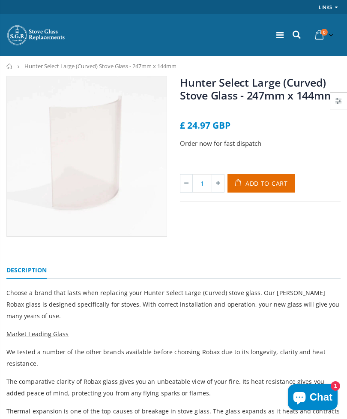
click at [279, 38] on icon at bounding box center [279, 35] width 7 height 9
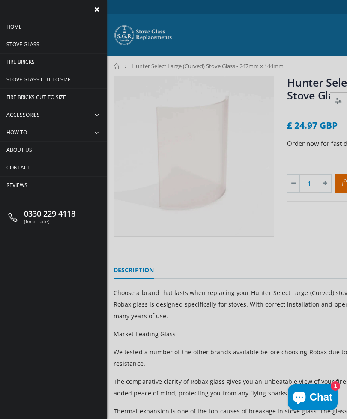
click at [32, 45] on span "Stove Glass" at bounding box center [22, 44] width 33 height 7
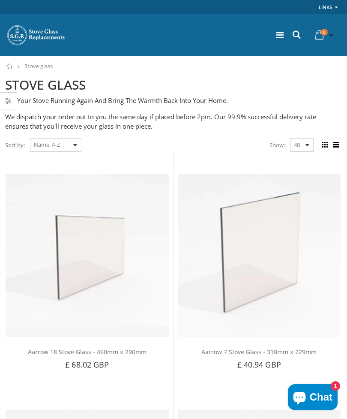
click at [73, 144] on select "Featured Best Selling Name, A-Z Name, Z-A Price, low to high Price, high to low…" at bounding box center [55, 145] width 51 height 14
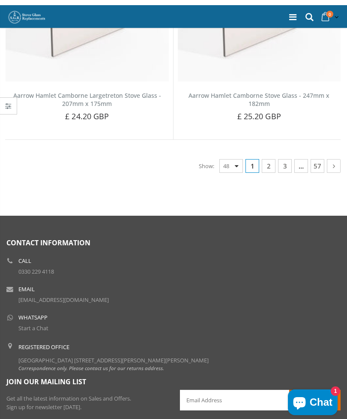
scroll to position [5883, 0]
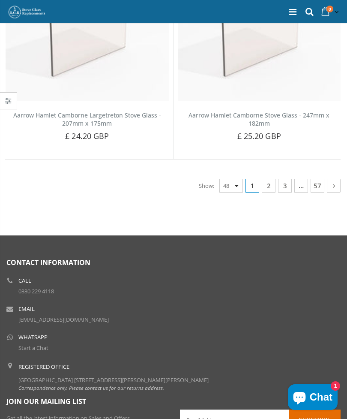
click at [266, 306] on li "Email info@stoveglassreplacement.co.uk" at bounding box center [173, 314] width 334 height 24
click at [285, 179] on link "3" at bounding box center [285, 186] width 14 height 14
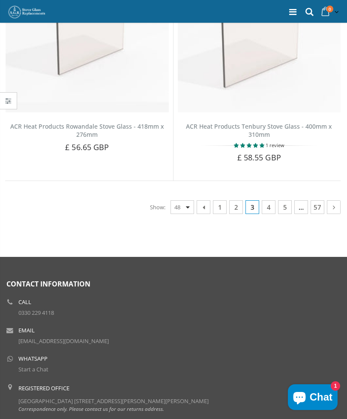
scroll to position [5811, 0]
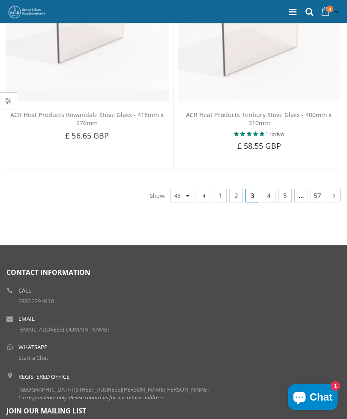
click at [286, 192] on link "5" at bounding box center [285, 196] width 14 height 14
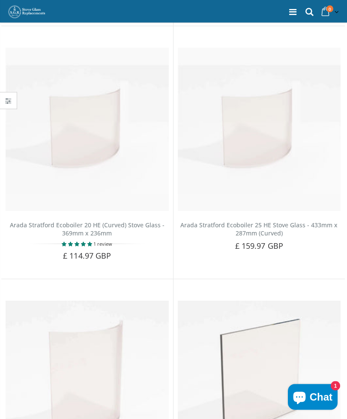
scroll to position [2576, 0]
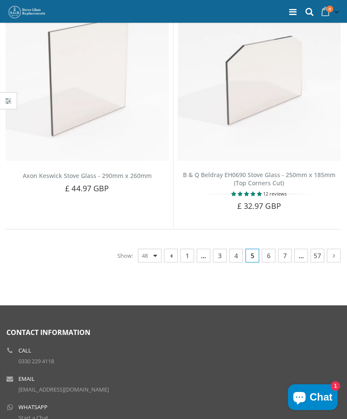
click at [288, 249] on link "7" at bounding box center [285, 256] width 14 height 14
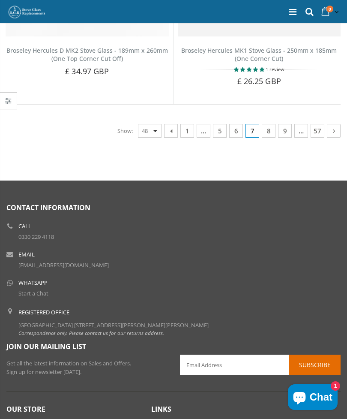
scroll to position [5897, 0]
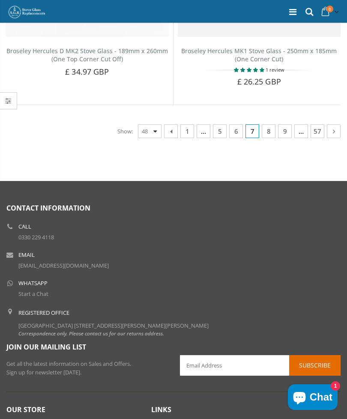
click at [287, 124] on link "9" at bounding box center [285, 131] width 14 height 14
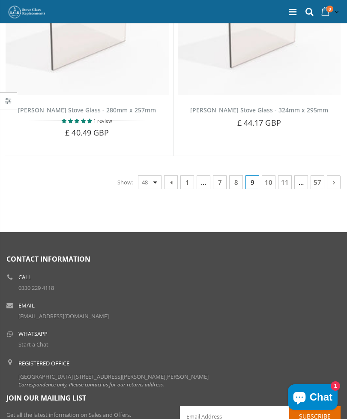
scroll to position [5904, 0]
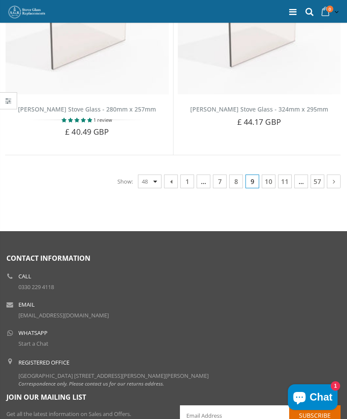
click at [289, 174] on link "11" at bounding box center [285, 181] width 14 height 14
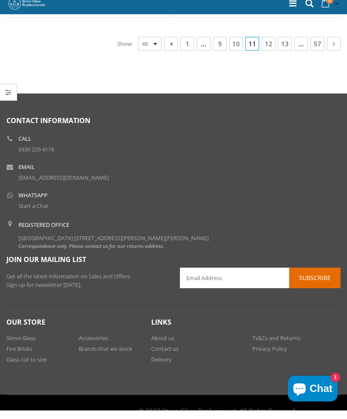
scroll to position [5950, 0]
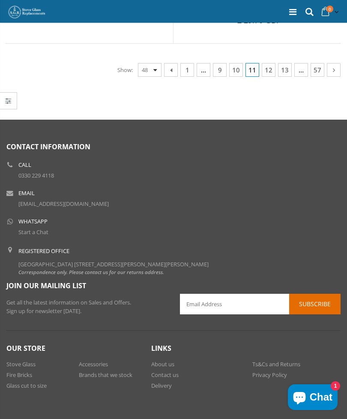
click at [286, 63] on link "13" at bounding box center [285, 70] width 14 height 14
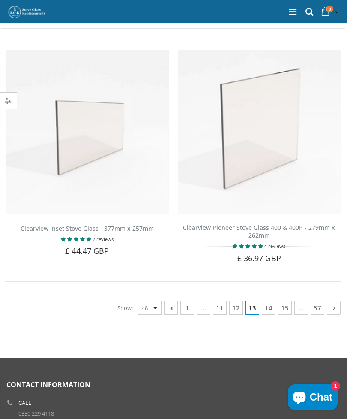
scroll to position [5687, 0]
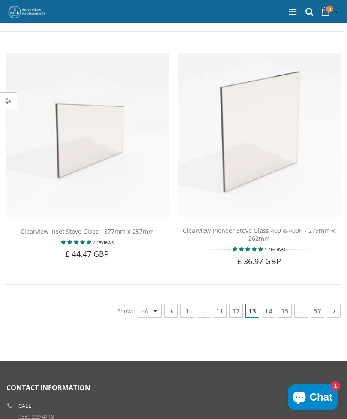
click at [285, 304] on link "15" at bounding box center [285, 311] width 14 height 14
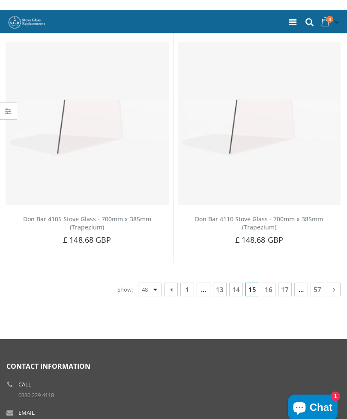
scroll to position [5710, 0]
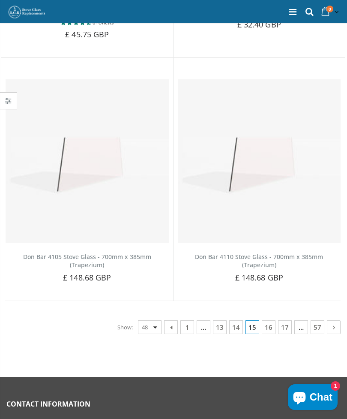
click at [285, 320] on link "17" at bounding box center [285, 327] width 14 height 14
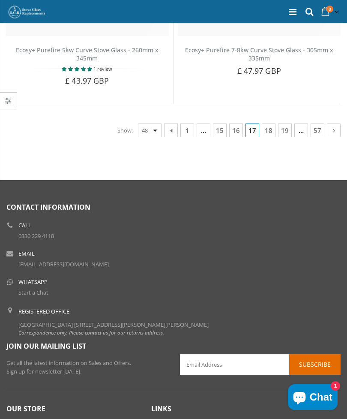
scroll to position [5919, 0]
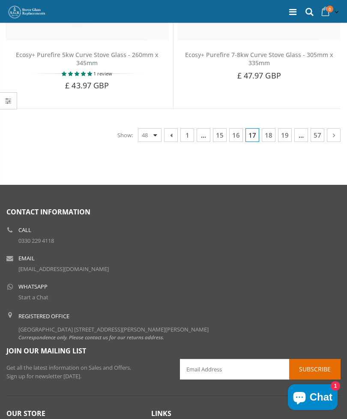
click at [285, 128] on link "19" at bounding box center [285, 135] width 14 height 14
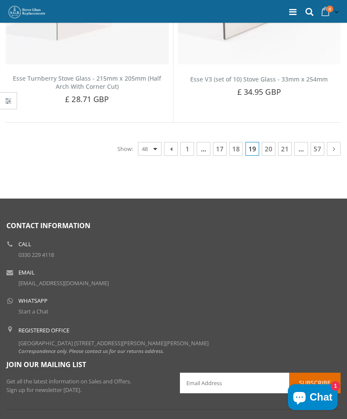
scroll to position [5873, 0]
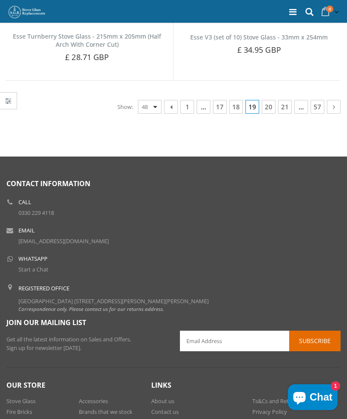
click at [288, 102] on link "21" at bounding box center [285, 107] width 14 height 14
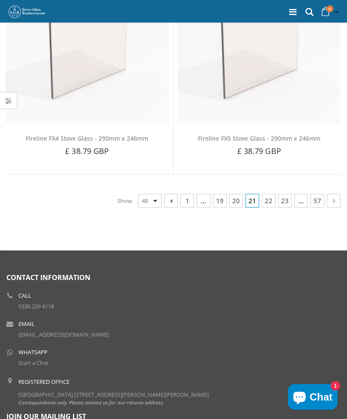
scroll to position [5815, 0]
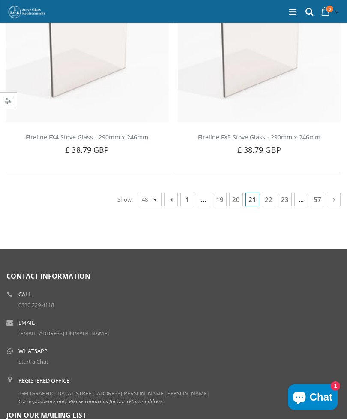
click at [285, 192] on link "23" at bounding box center [285, 199] width 14 height 14
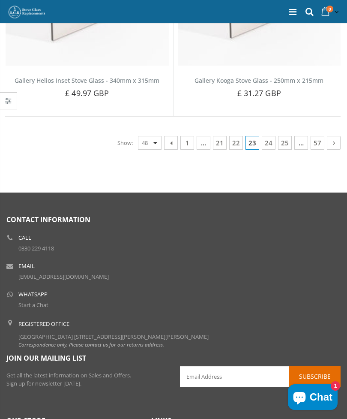
scroll to position [5900, 0]
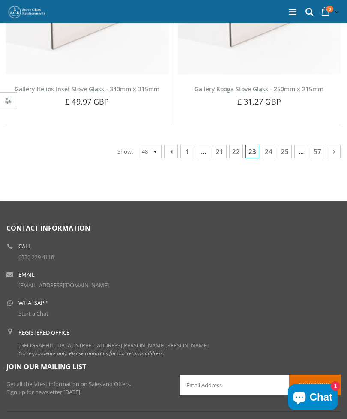
click at [300, 268] on li "Email info@stoveglassreplacement.co.uk" at bounding box center [173, 280] width 334 height 24
click at [284, 144] on link "25" at bounding box center [285, 151] width 14 height 14
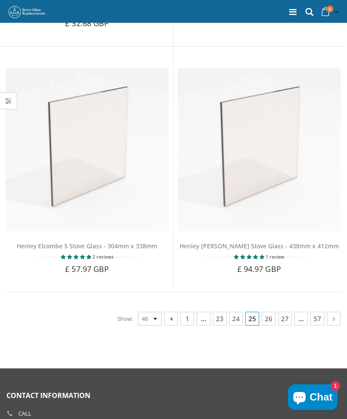
scroll to position [5641, 0]
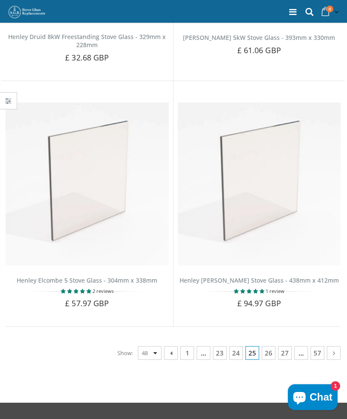
click at [303, 326] on div "Showing : 1153 - 1200 of 2719 1 … 23 24 25 26 27 … 57 Show: 48 24 36 All" at bounding box center [173, 331] width 336 height 11
click at [282, 346] on link "27" at bounding box center [285, 353] width 14 height 14
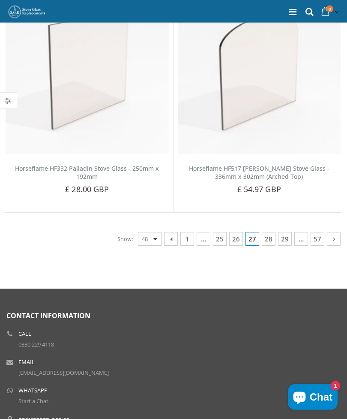
scroll to position [5725, 0]
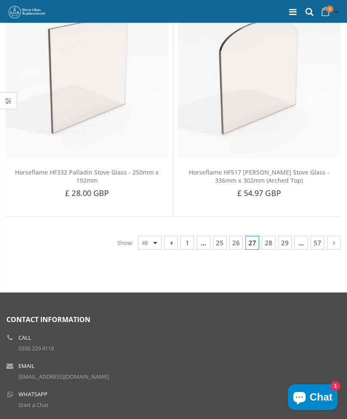
click at [282, 236] on link "29" at bounding box center [285, 243] width 14 height 14
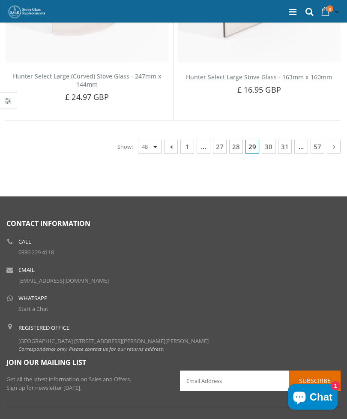
scroll to position [5987, 0]
click at [286, 140] on link "31" at bounding box center [285, 147] width 14 height 14
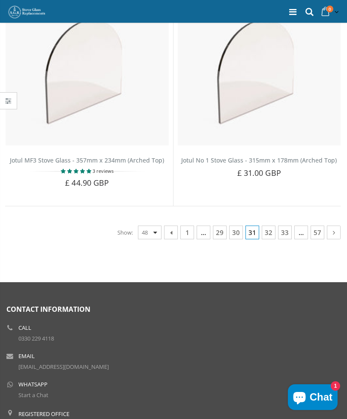
scroll to position [5770, 0]
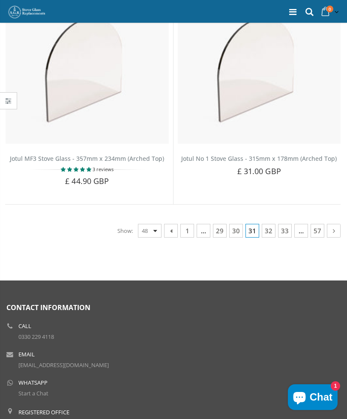
click at [270, 224] on link "32" at bounding box center [269, 231] width 14 height 14
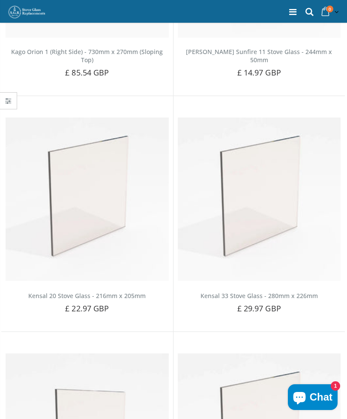
scroll to position [3461, 0]
click at [290, 11] on icon at bounding box center [292, 12] width 7 height 9
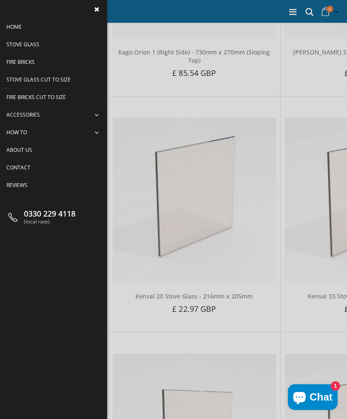
click at [59, 78] on span "Stove Glass Cut To Size" at bounding box center [38, 79] width 64 height 7
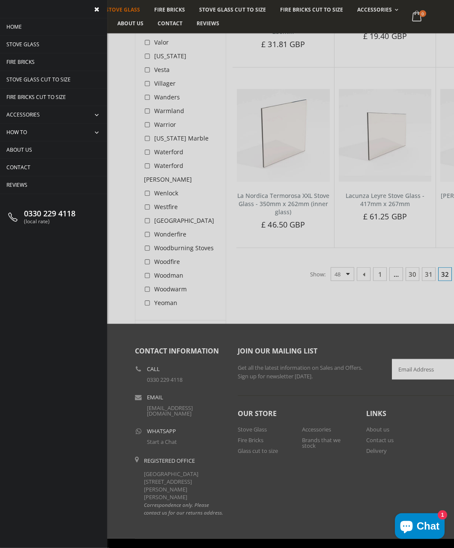
scroll to position [2793, 54]
